Goal: Information Seeking & Learning: Compare options

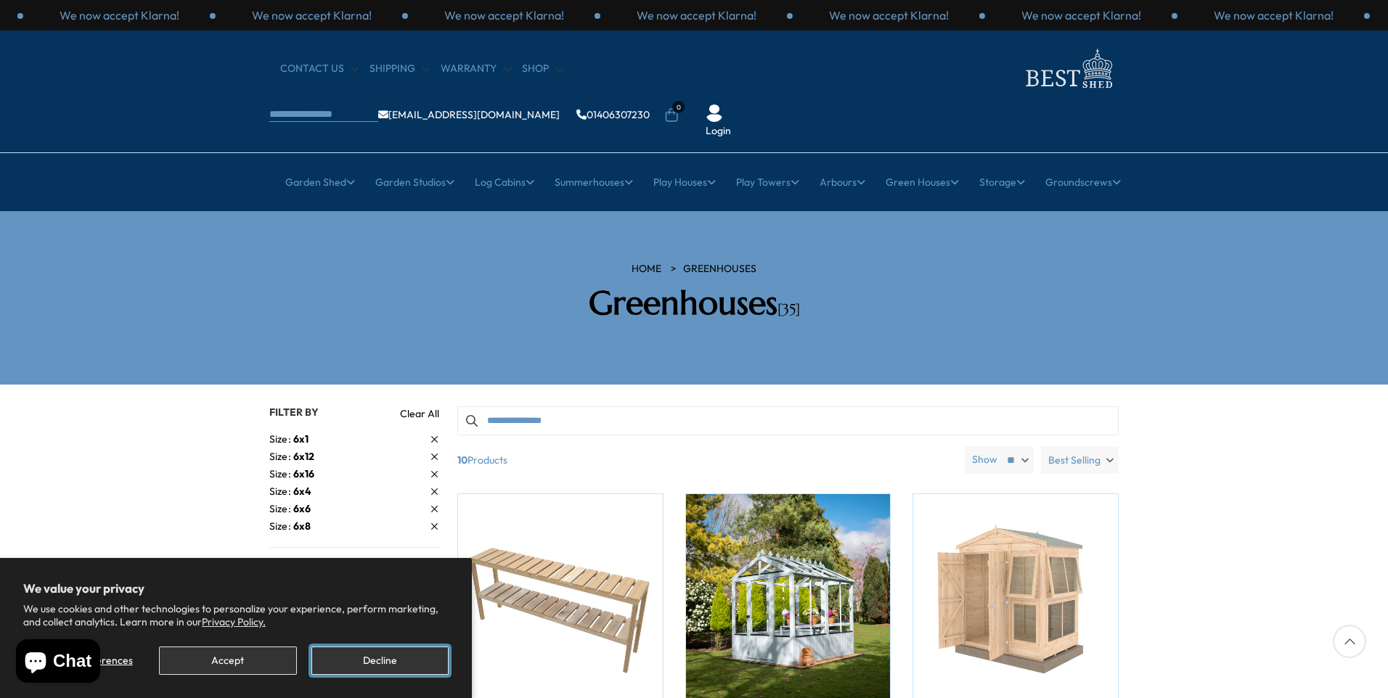
click at [390, 665] on button "Decline" at bounding box center [379, 661] width 137 height 28
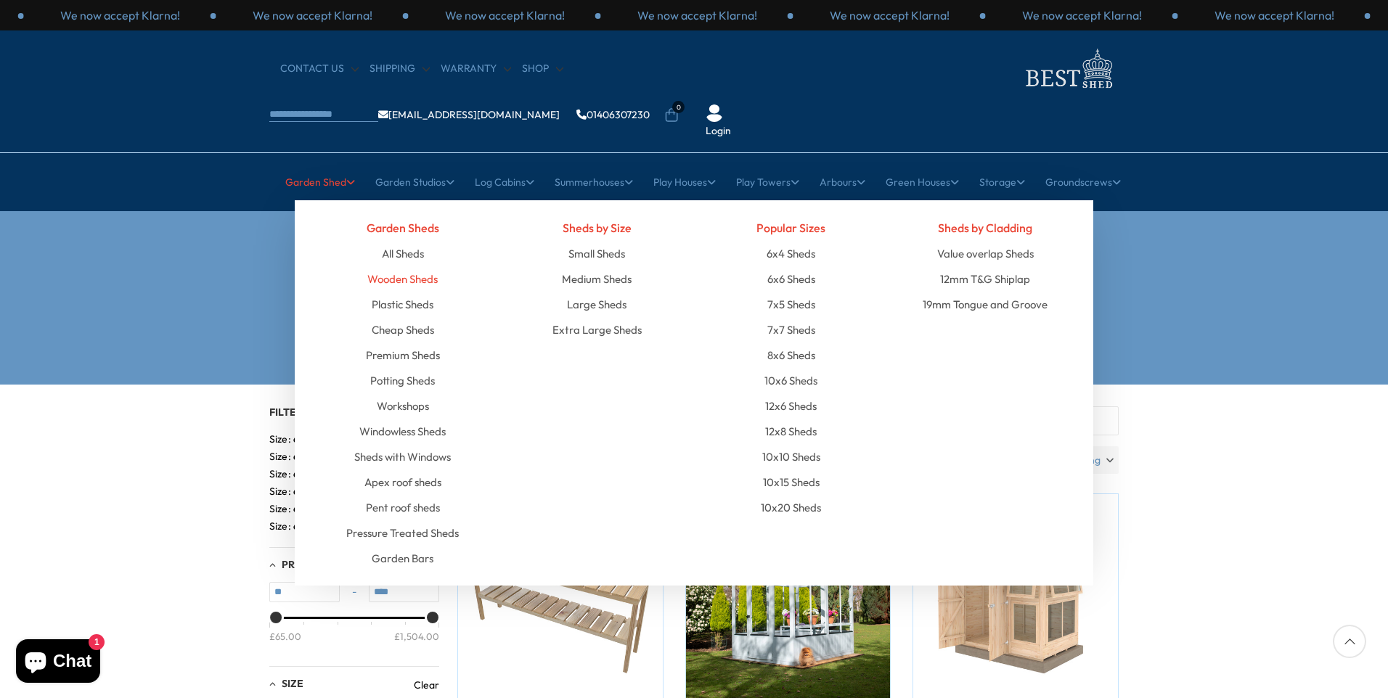
click at [415, 266] on link "Wooden Sheds" at bounding box center [402, 278] width 70 height 25
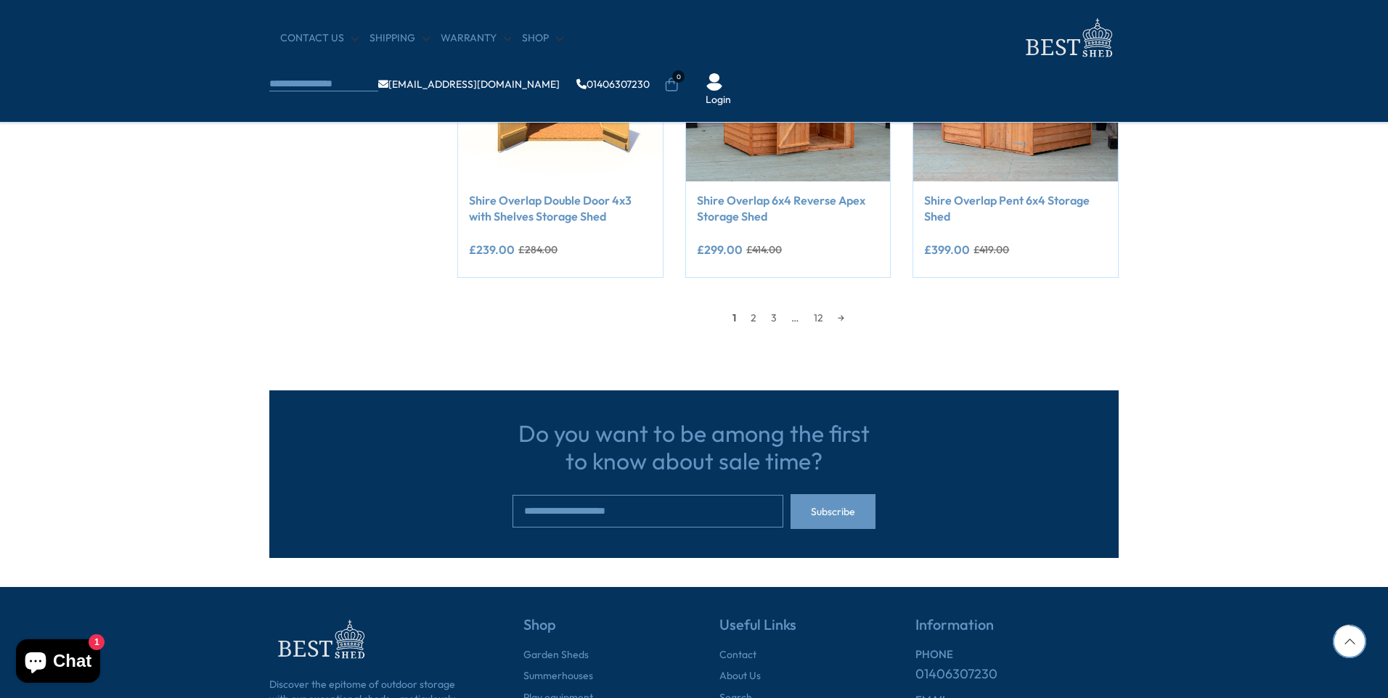
scroll to position [1380, 0]
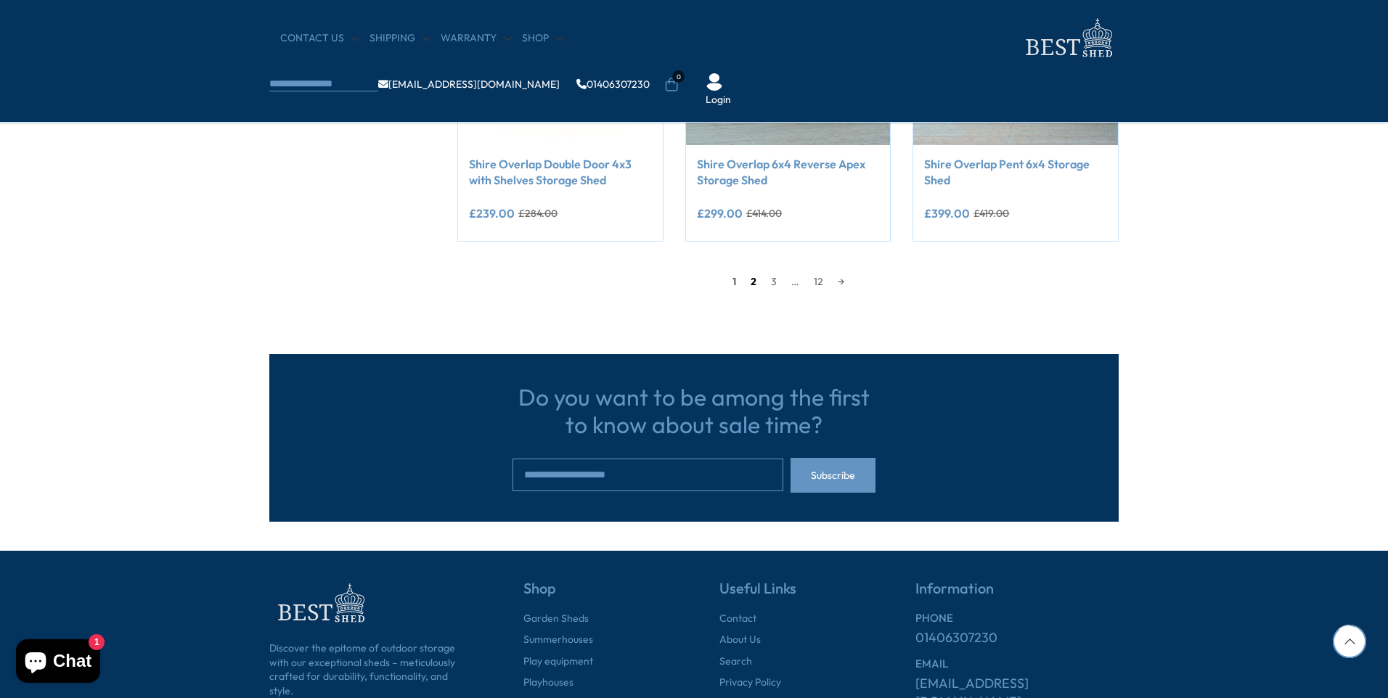
click at [754, 278] on link "2" at bounding box center [754, 282] width 20 height 22
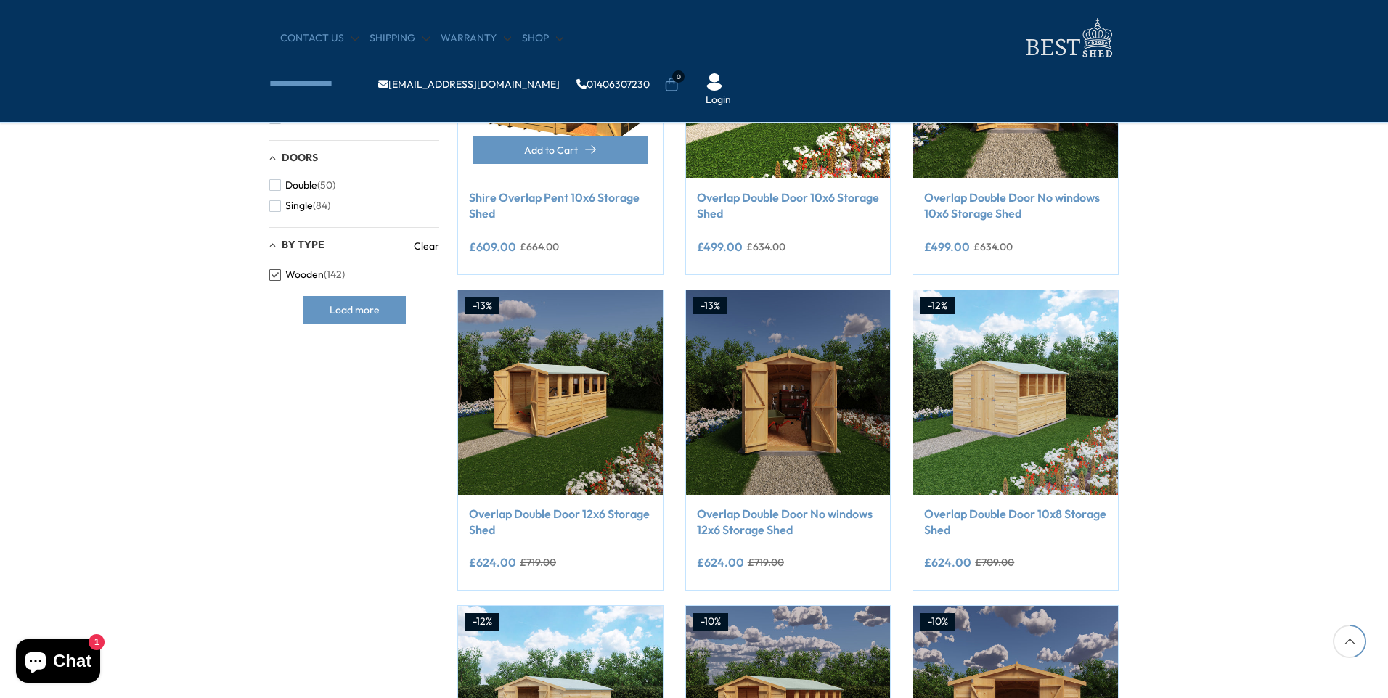
scroll to position [720, 0]
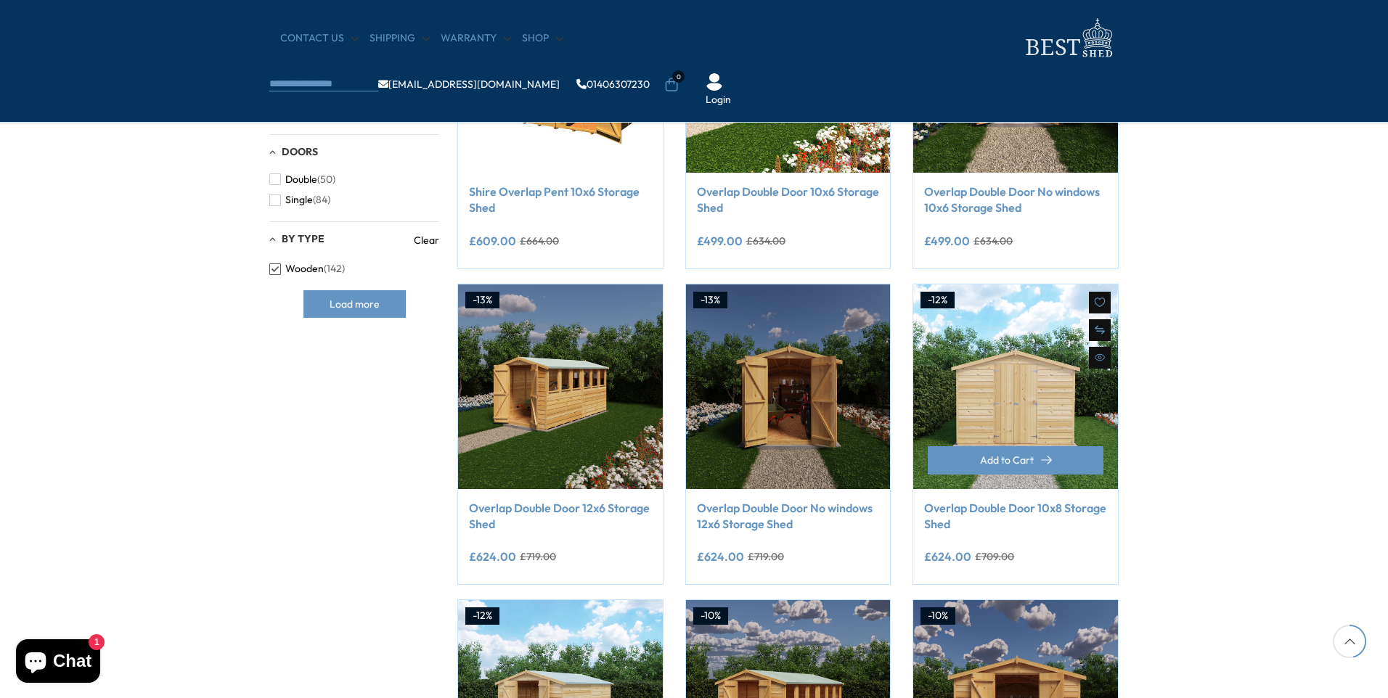
click at [1005, 406] on img at bounding box center [1015, 387] width 205 height 205
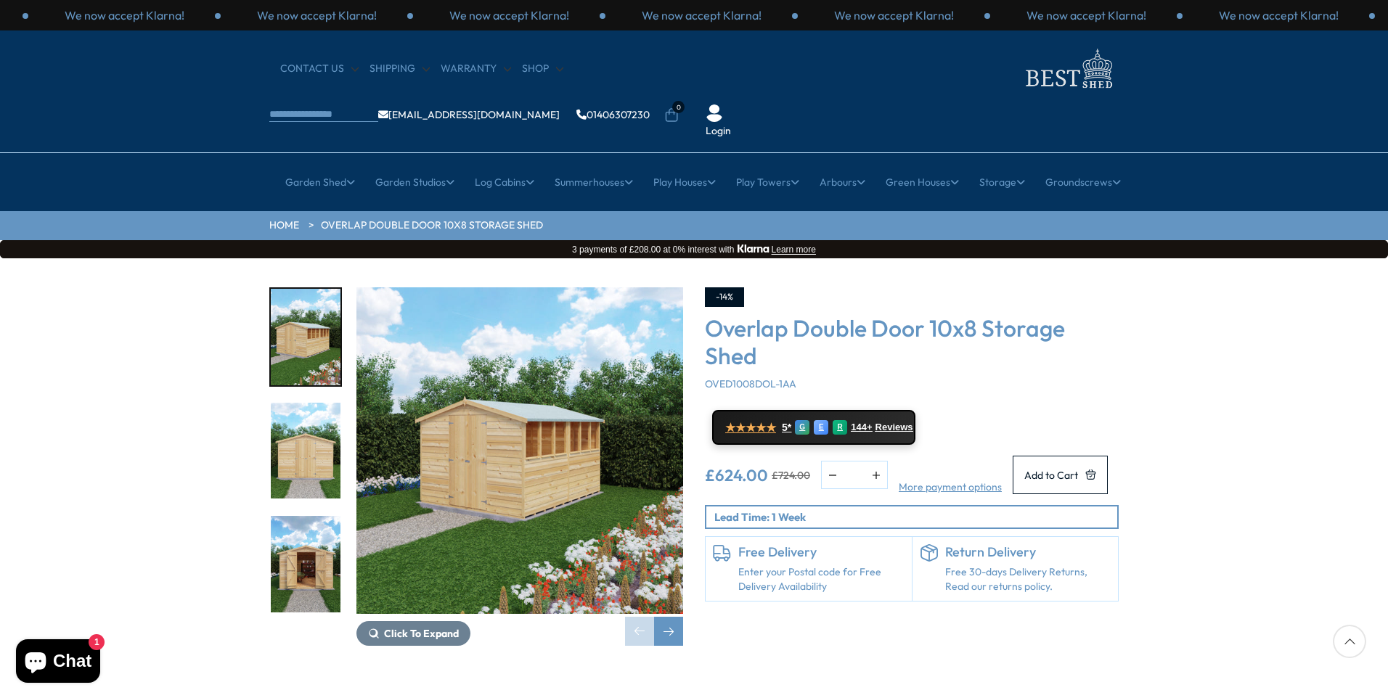
click at [309, 533] on img "3 / 21" at bounding box center [306, 564] width 70 height 97
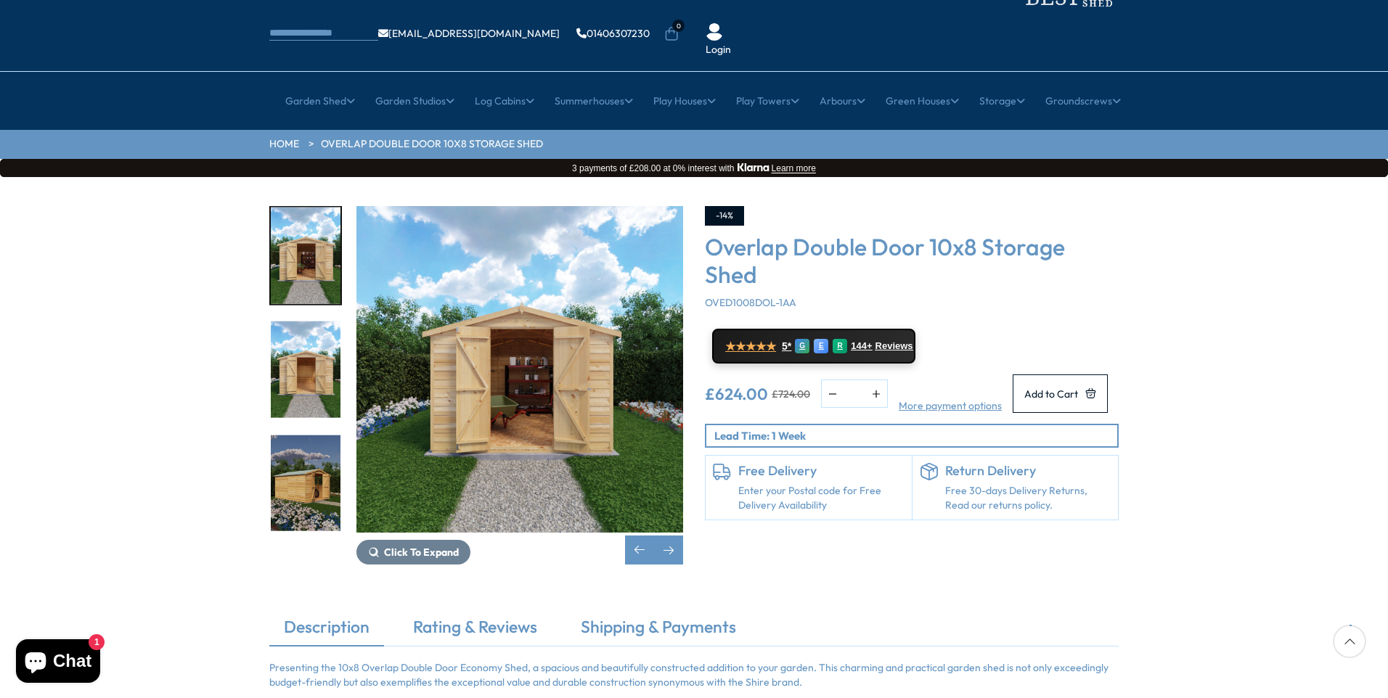
scroll to position [73, 0]
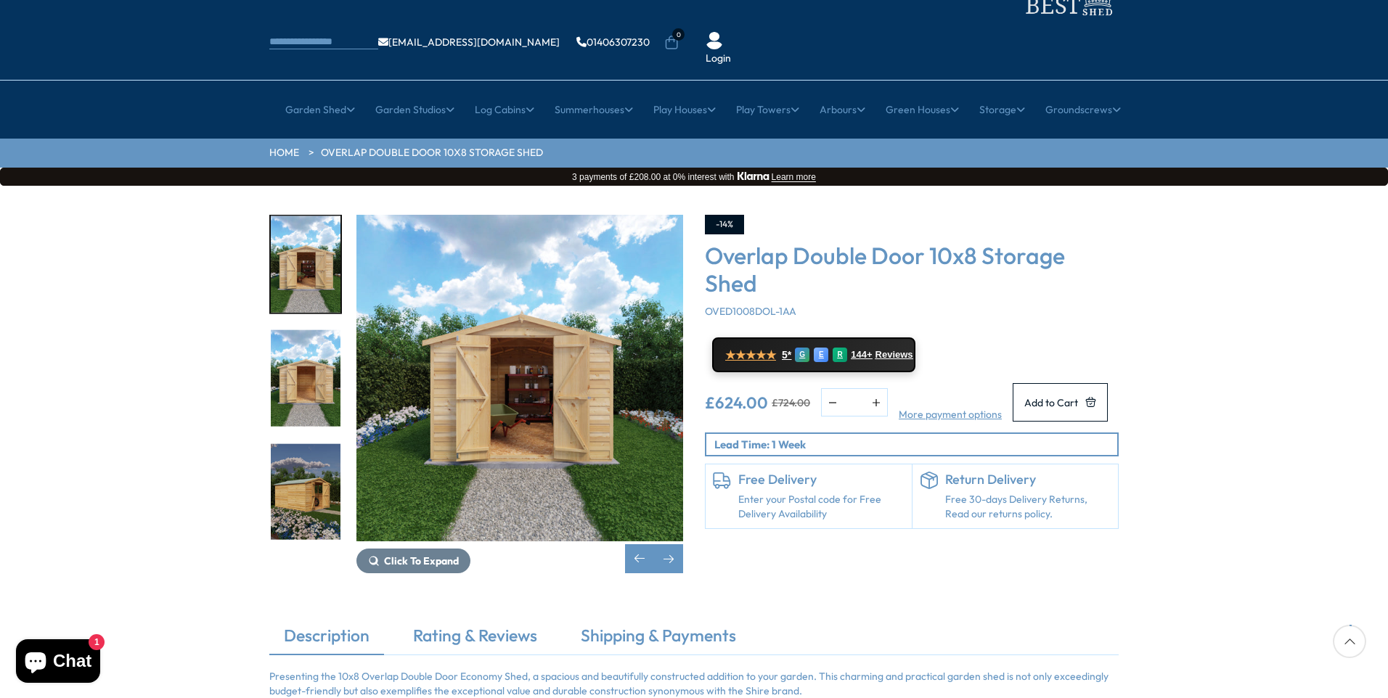
click at [314, 331] on img "4 / 21" at bounding box center [306, 378] width 70 height 97
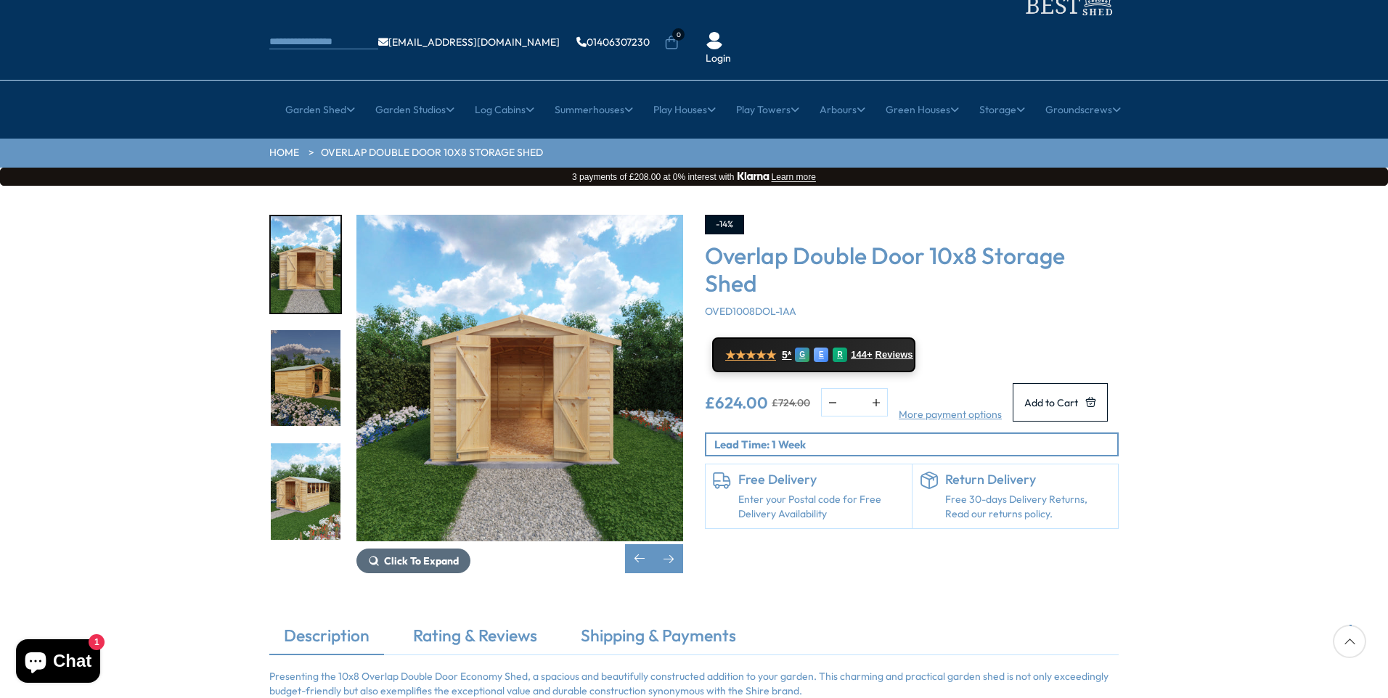
click at [433, 555] on span "Click To Expand" at bounding box center [421, 561] width 75 height 13
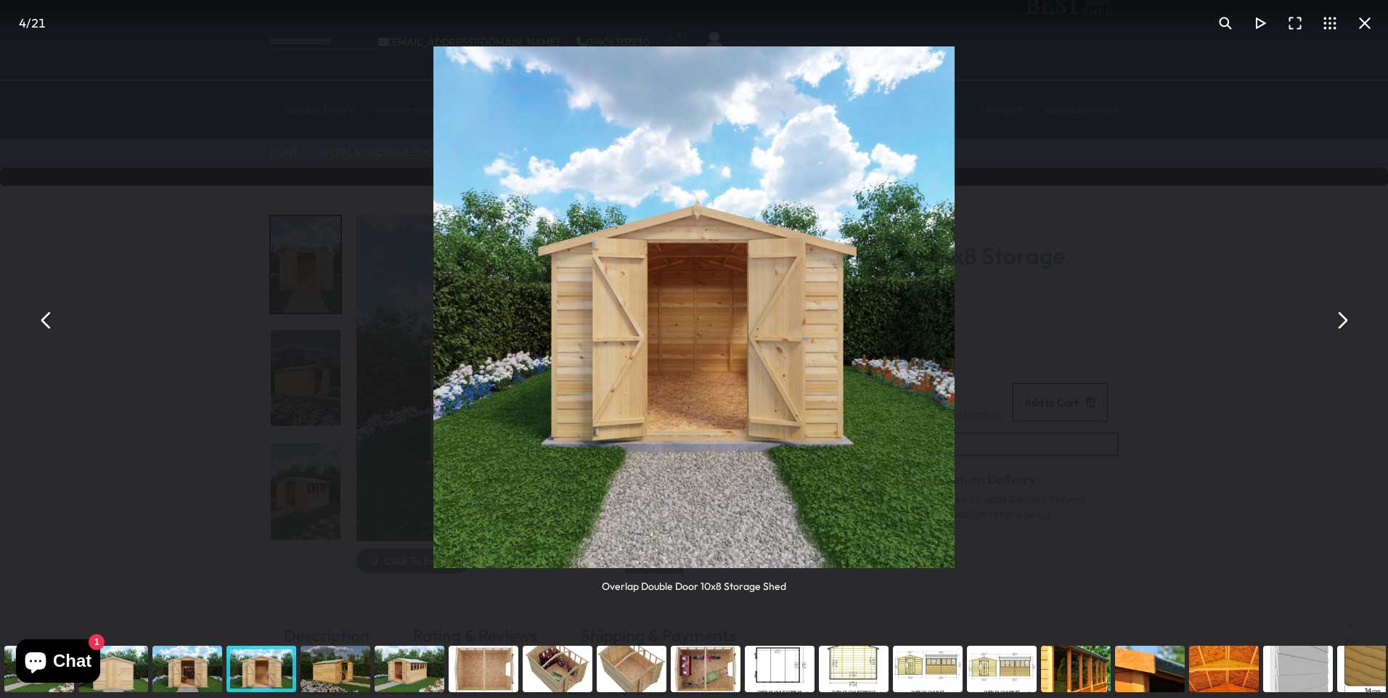
click at [118, 680] on div "You can close this modal content with the ESC key" at bounding box center [113, 669] width 74 height 58
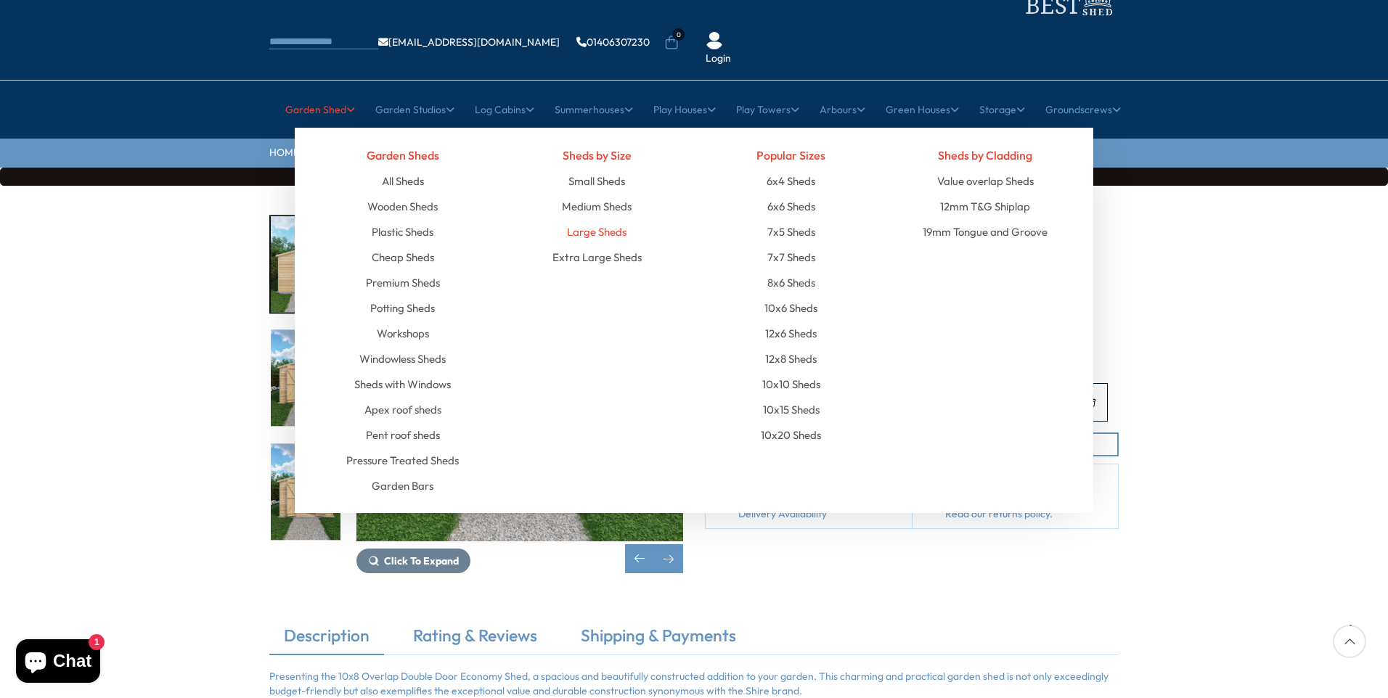
click at [606, 219] on link "Large Sheds" at bounding box center [597, 231] width 60 height 25
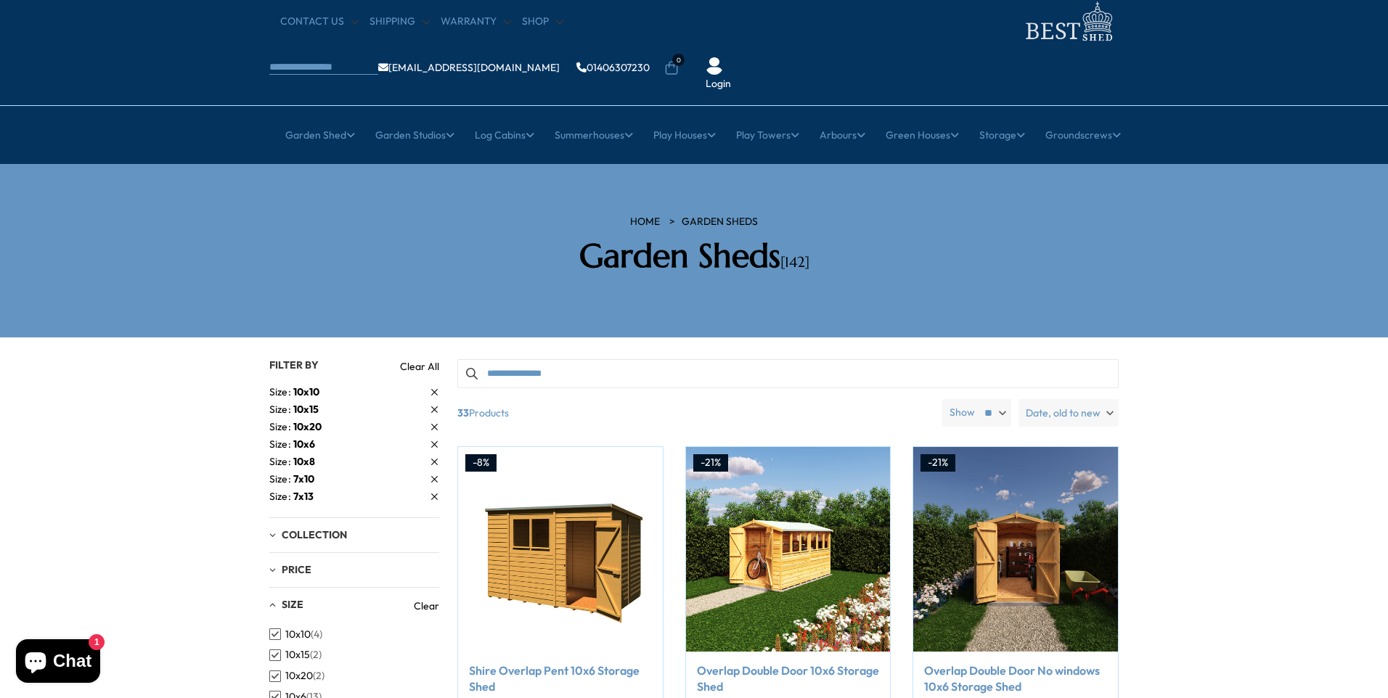
scroll to position [145, 0]
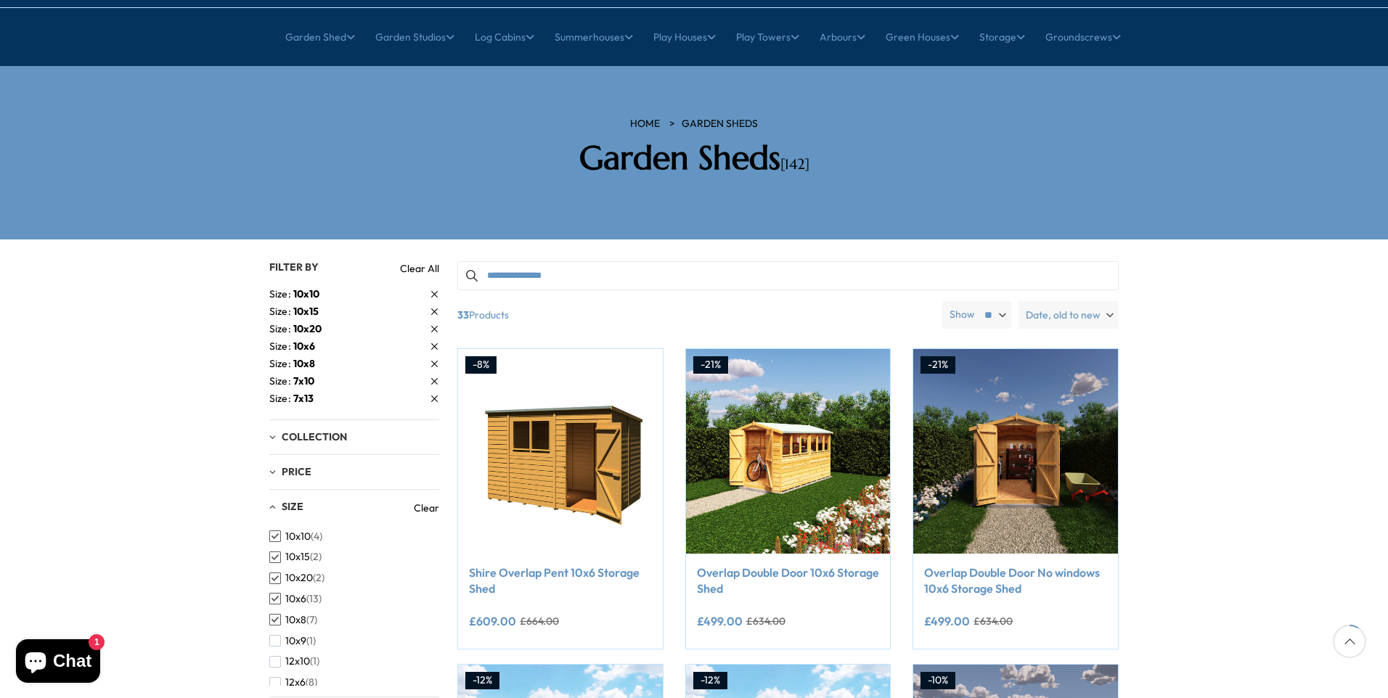
click at [299, 357] on span "10x8" at bounding box center [304, 363] width 22 height 13
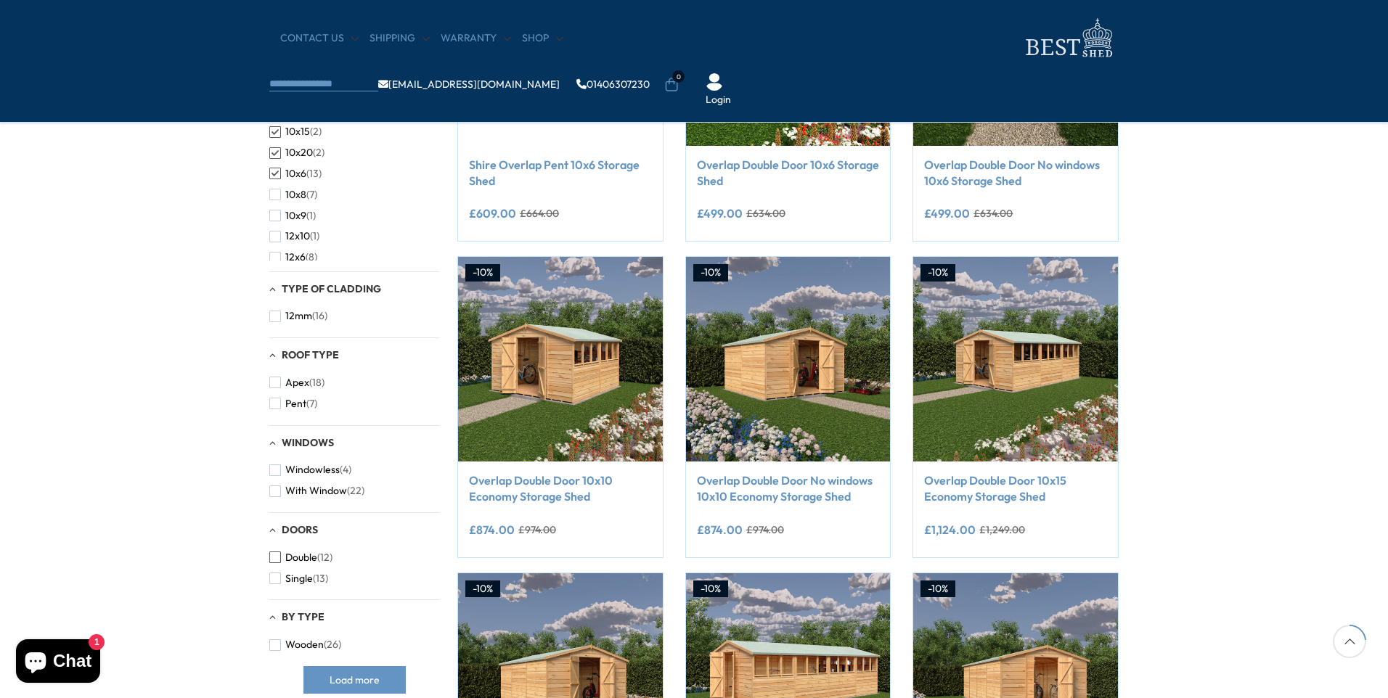
scroll to position [363, 0]
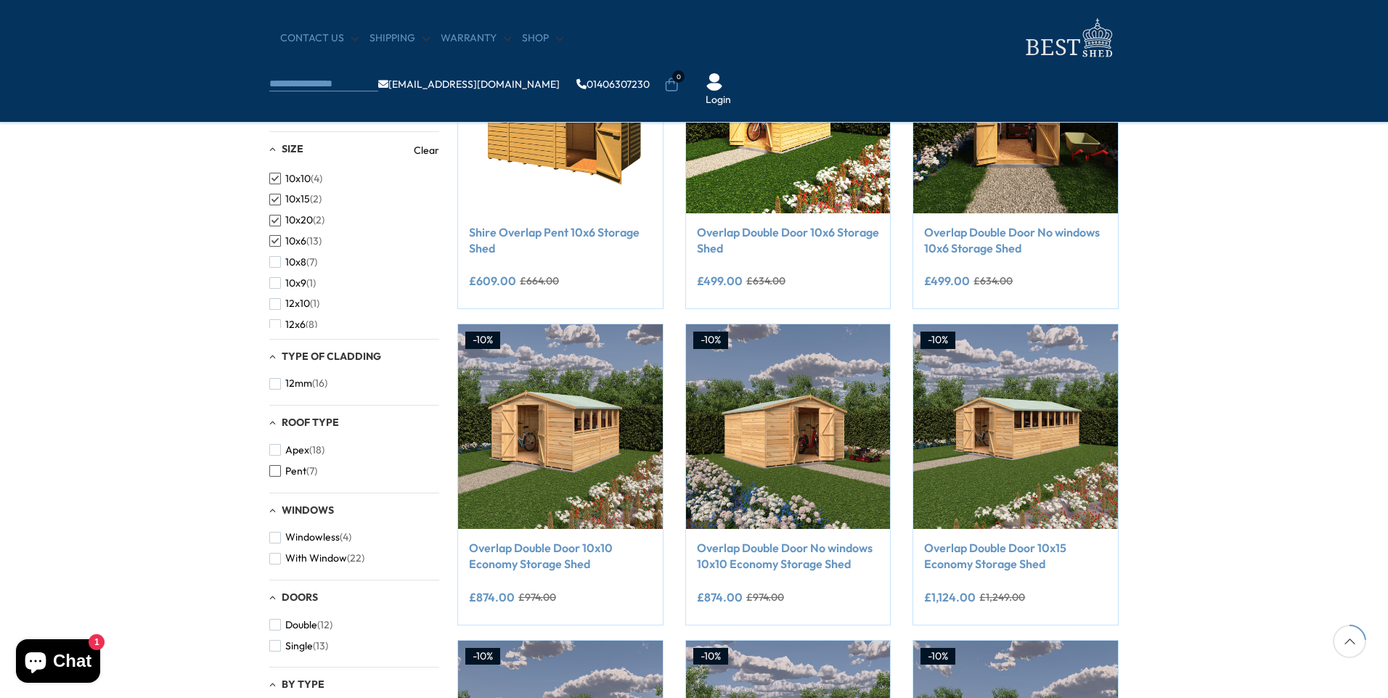
click at [277, 470] on span "button" at bounding box center [275, 471] width 12 height 12
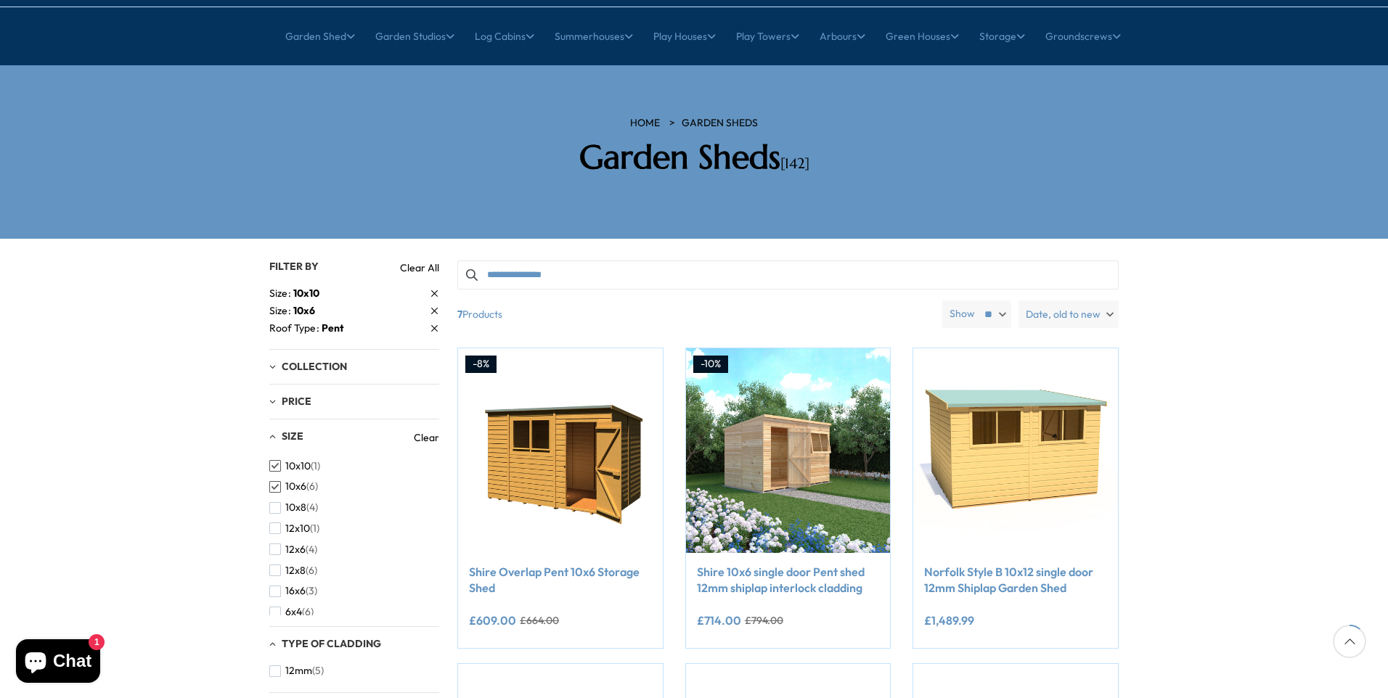
scroll to position [145, 0]
click at [273, 503] on span "button" at bounding box center [275, 509] width 12 height 12
click at [276, 500] on span "button" at bounding box center [275, 506] width 12 height 12
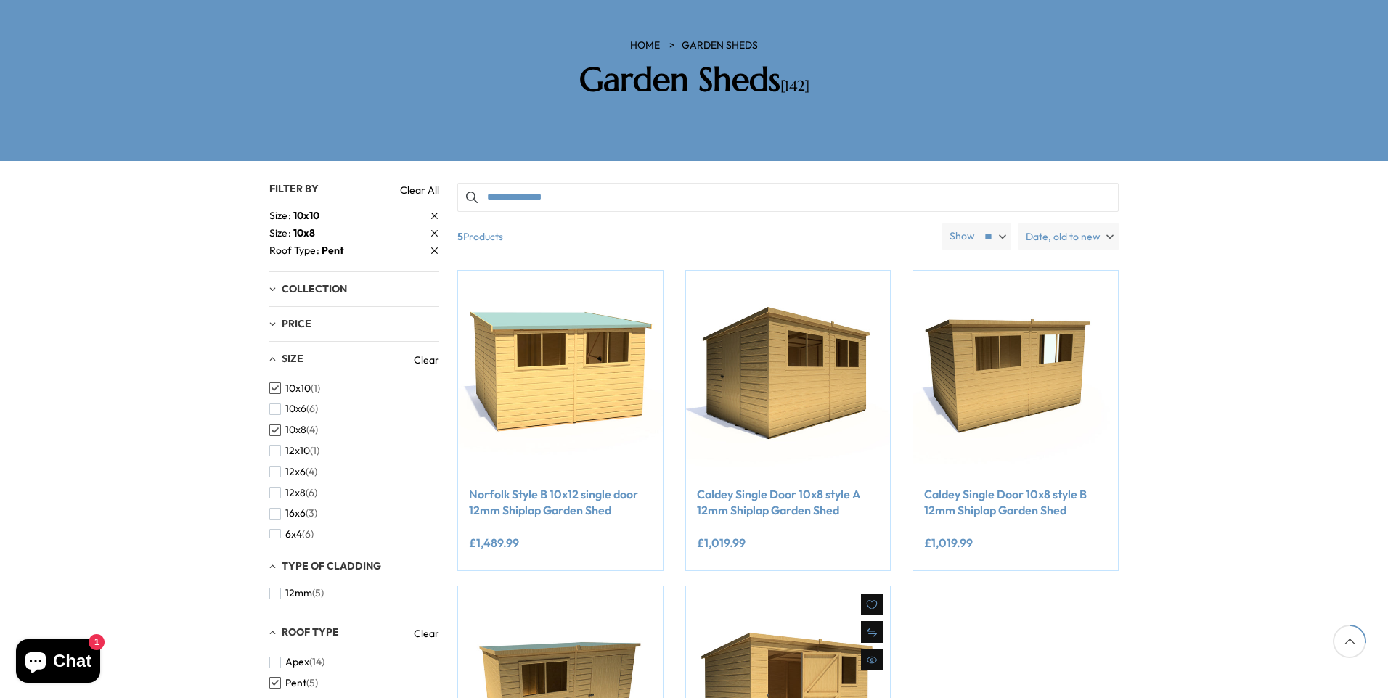
scroll to position [218, 0]
